Goal: Information Seeking & Learning: Learn about a topic

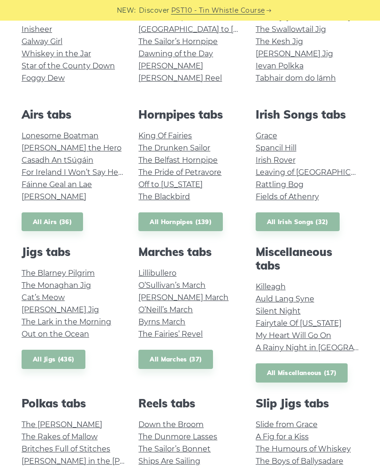
scroll to position [248, 0]
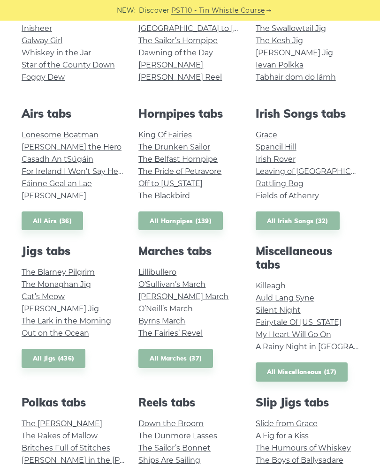
click at [278, 286] on link "Killeagh" at bounding box center [271, 286] width 30 height 9
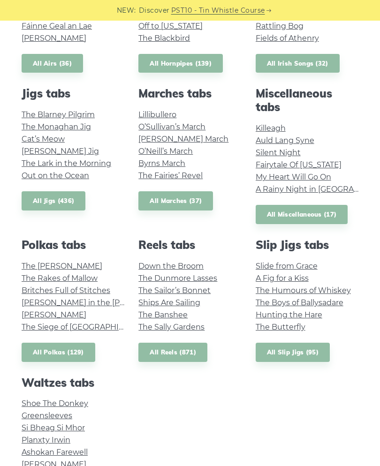
scroll to position [405, 0]
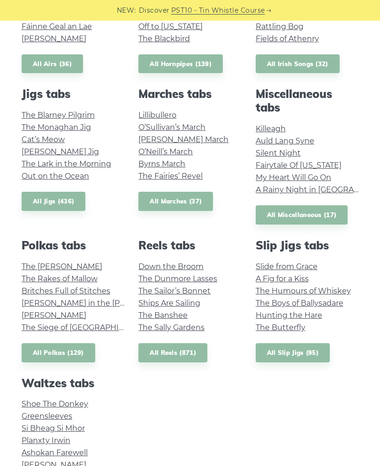
click at [265, 151] on link "Silent Night" at bounding box center [278, 153] width 45 height 9
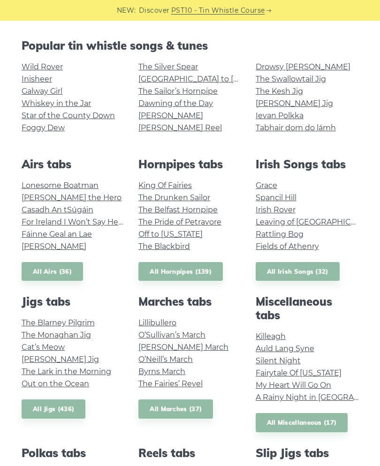
scroll to position [197, 0]
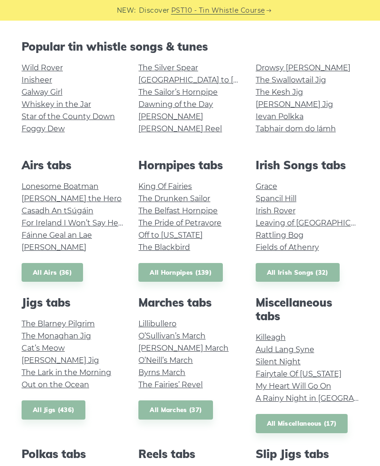
click at [270, 130] on link "Tabhair dom do lámh" at bounding box center [296, 128] width 80 height 9
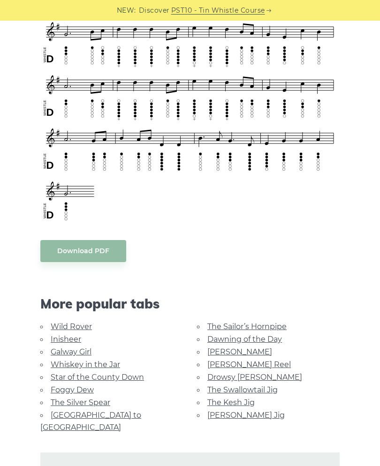
scroll to position [425, 0]
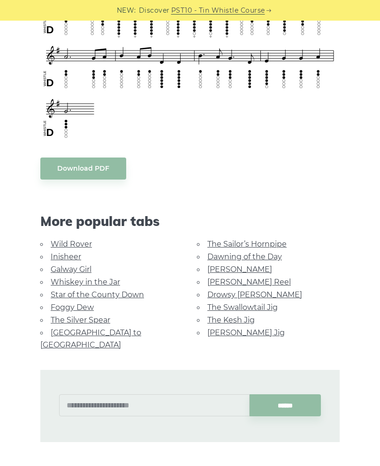
click at [59, 312] on link "Foggy Dew" at bounding box center [72, 307] width 43 height 9
